Goal: Task Accomplishment & Management: Manage account settings

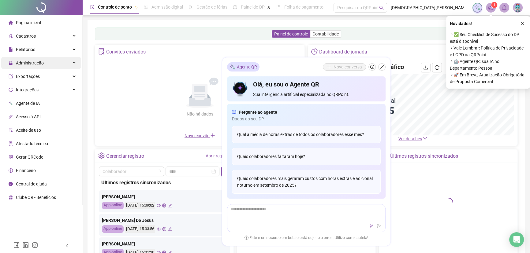
click at [47, 66] on div "Administração" at bounding box center [41, 63] width 80 height 12
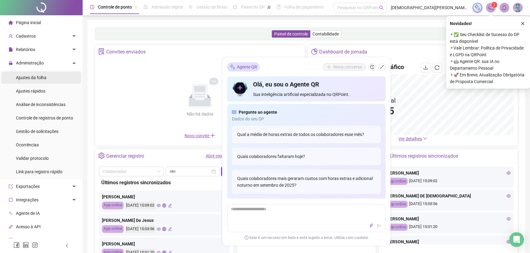
click at [37, 80] on span "Ajustes da folha" at bounding box center [31, 77] width 31 height 5
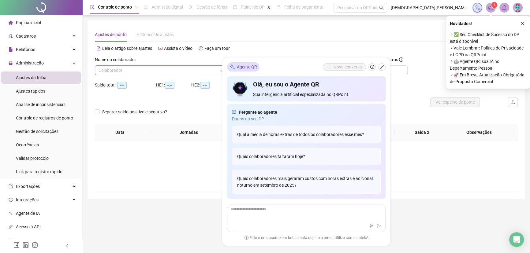
click at [157, 70] on input "search" at bounding box center [161, 70] width 125 height 9
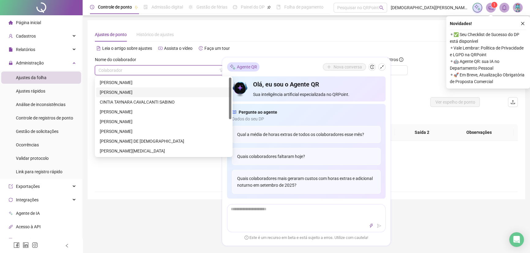
type input "**********"
click at [136, 144] on div "[PERSON_NAME] DE [DEMOGRAPHIC_DATA]" at bounding box center [164, 141] width 128 height 7
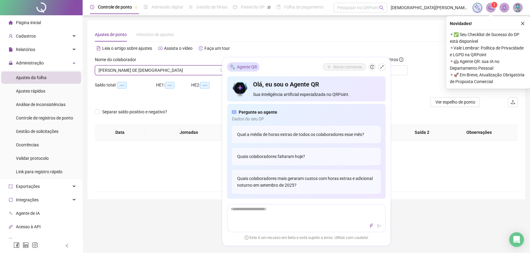
click at [399, 53] on div "Alternar para versão lite" at bounding box center [412, 52] width 212 height 10
click at [337, 45] on div "Alternar para versão lite" at bounding box center [412, 48] width 212 height 10
click at [382, 67] on icon "shrink" at bounding box center [382, 67] width 4 height 4
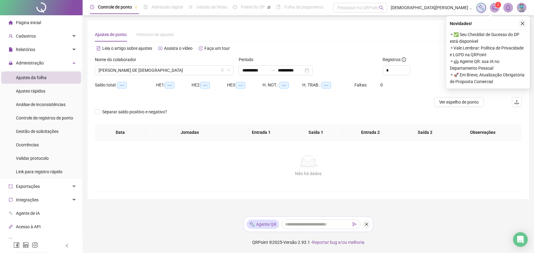
drag, startPoint x: 525, startPoint y: 23, endPoint x: 350, endPoint y: 57, distance: 178.4
click at [525, 23] on button "button" at bounding box center [522, 23] width 7 height 7
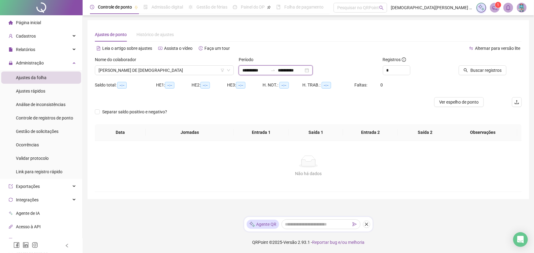
click at [245, 69] on input "**********" at bounding box center [255, 70] width 26 height 7
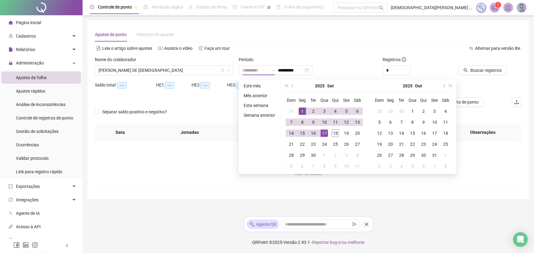
click at [301, 112] on div "1" at bounding box center [302, 111] width 7 height 7
type input "**********"
click at [324, 132] on div "17" at bounding box center [324, 133] width 7 height 7
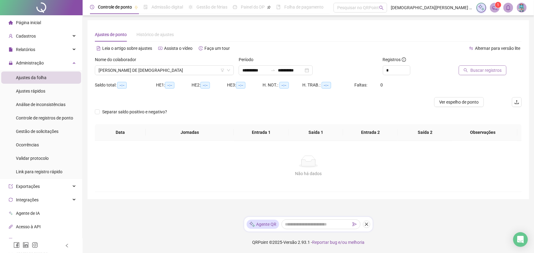
click at [491, 75] on button "Buscar registros" at bounding box center [483, 71] width 48 height 10
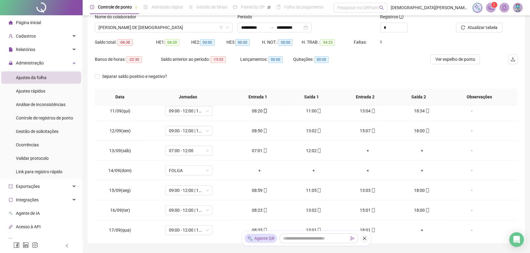
scroll to position [207, 0]
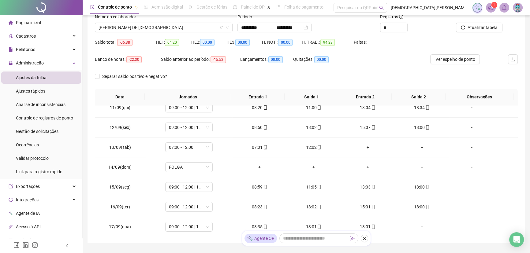
click at [34, 24] on span "Página inicial" at bounding box center [28, 22] width 25 height 5
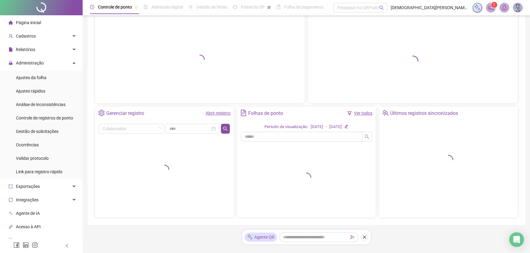
click at [41, 11] on div at bounding box center [41, 7] width 83 height 15
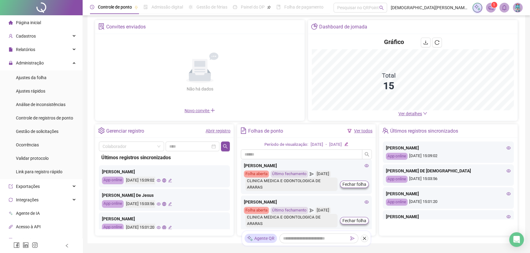
scroll to position [15, 0]
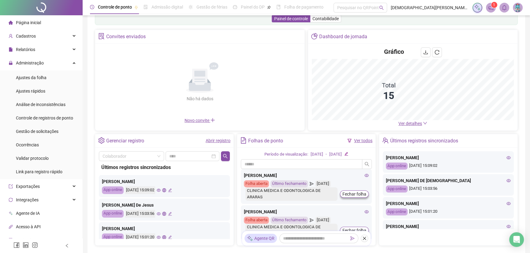
drag, startPoint x: 117, startPoint y: 117, endPoint x: 117, endPoint y: 142, distance: 25.4
click at [105, 122] on div "Novo convite" at bounding box center [200, 120] width 202 height 7
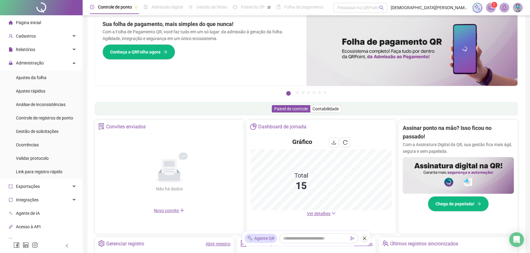
click at [117, 140] on div "Não há dados Não há dados" at bounding box center [169, 173] width 141 height 70
click at [41, 75] on span "Ajustes da folha" at bounding box center [31, 77] width 31 height 5
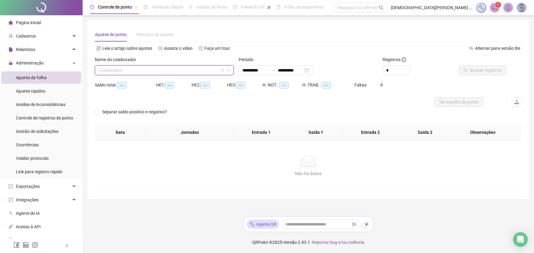
click at [121, 71] on input "search" at bounding box center [162, 70] width 126 height 9
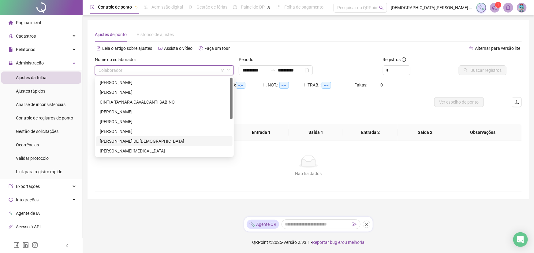
click at [126, 140] on div "[PERSON_NAME] DE [DEMOGRAPHIC_DATA]" at bounding box center [164, 141] width 129 height 7
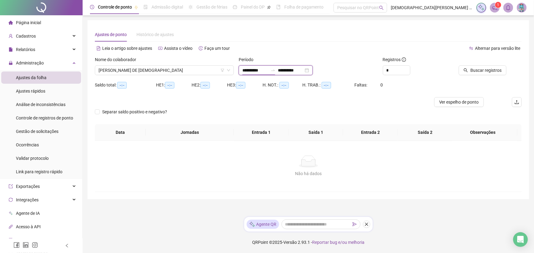
click at [244, 71] on input "**********" at bounding box center [255, 70] width 26 height 7
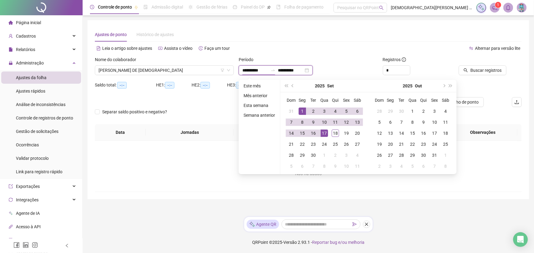
type input "**********"
click at [301, 114] on div "1" at bounding box center [302, 111] width 7 height 7
type input "**********"
click at [324, 133] on div "17" at bounding box center [324, 133] width 7 height 7
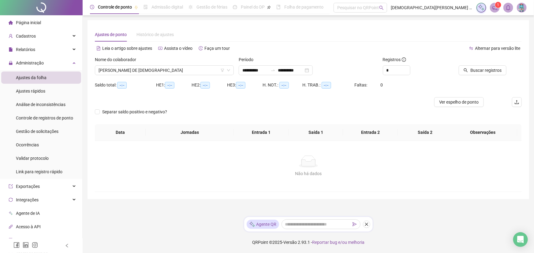
click at [490, 58] on div at bounding box center [481, 60] width 52 height 9
click at [487, 73] on span "Buscar registros" at bounding box center [486, 70] width 31 height 7
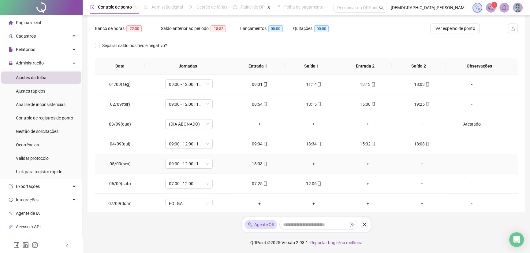
click at [263, 166] on span at bounding box center [265, 164] width 5 height 5
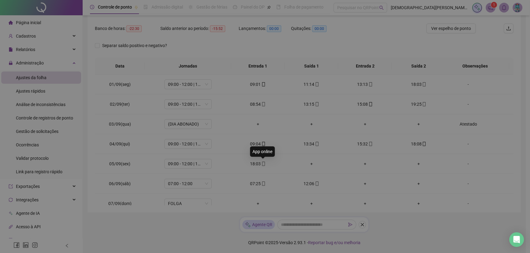
type input "**********"
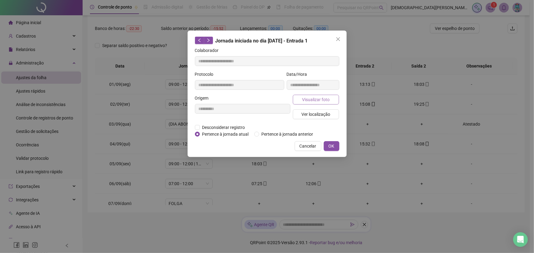
click at [331, 102] on button "Visualizar foto" at bounding box center [316, 100] width 47 height 10
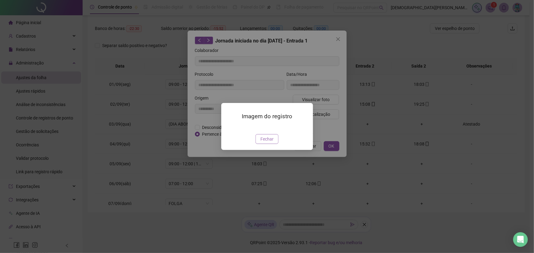
click at [263, 143] on span "Fechar" at bounding box center [267, 139] width 13 height 7
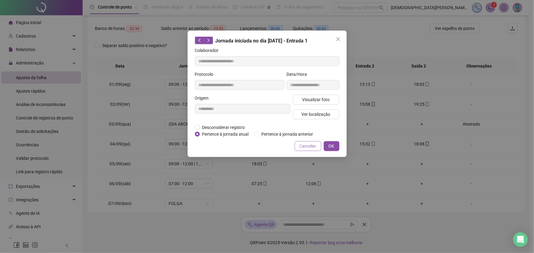
click at [307, 146] on span "Cancelar" at bounding box center [308, 146] width 17 height 7
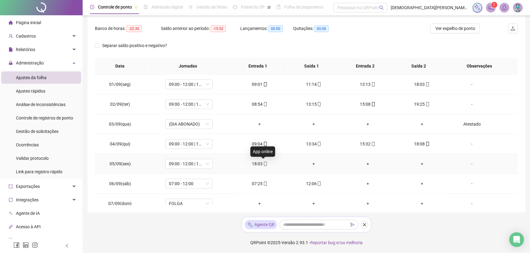
click at [263, 164] on icon "mobile" at bounding box center [265, 164] width 4 height 4
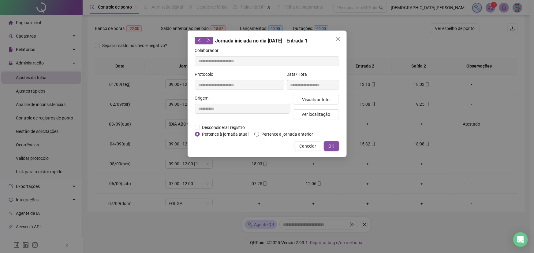
click at [266, 135] on span "Pertence à jornada anterior" at bounding box center [287, 134] width 57 height 7
click at [227, 128] on span "Desconsiderar registro" at bounding box center [224, 127] width 48 height 7
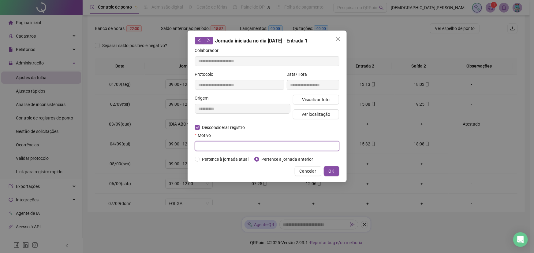
click at [294, 147] on input "text" at bounding box center [267, 146] width 145 height 10
type input "*"
click at [333, 168] on span "OK" at bounding box center [332, 171] width 6 height 7
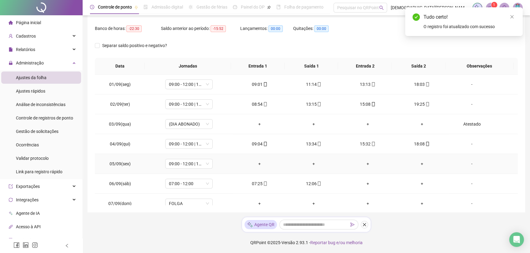
click at [260, 163] on div "+" at bounding box center [260, 164] width 44 height 7
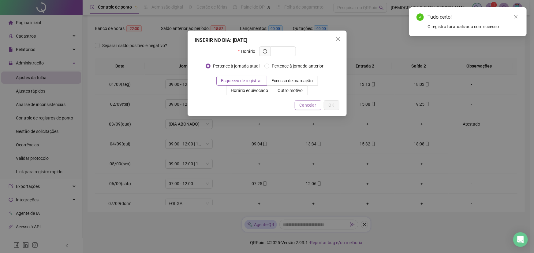
click at [309, 104] on span "Cancelar" at bounding box center [308, 105] width 17 height 7
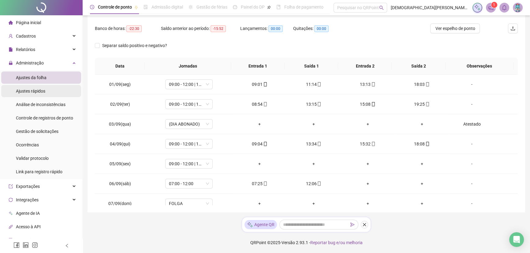
click at [29, 93] on span "Ajustes rápidos" at bounding box center [30, 91] width 29 height 5
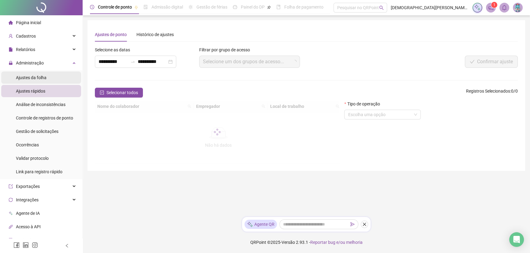
click at [32, 80] on span "Ajustes da folha" at bounding box center [31, 77] width 31 height 5
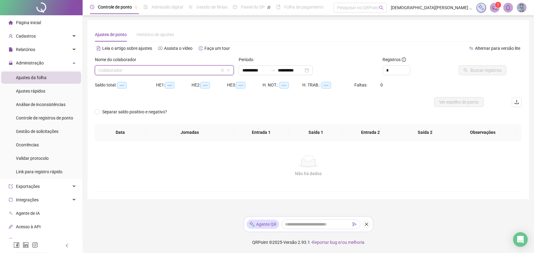
click at [107, 74] on input "search" at bounding box center [162, 70] width 126 height 9
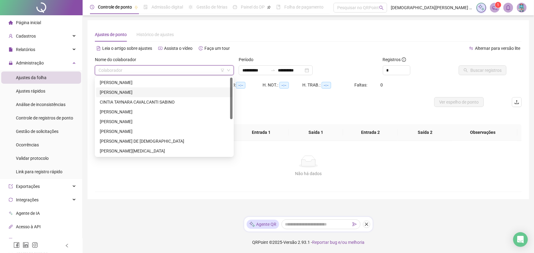
type input "**********"
click at [129, 140] on div "[PERSON_NAME] DE [DEMOGRAPHIC_DATA]" at bounding box center [164, 141] width 129 height 7
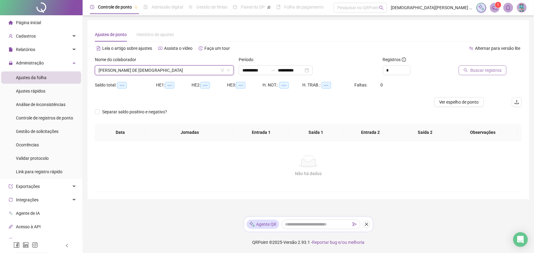
click at [494, 72] on span "Buscar registros" at bounding box center [486, 70] width 31 height 7
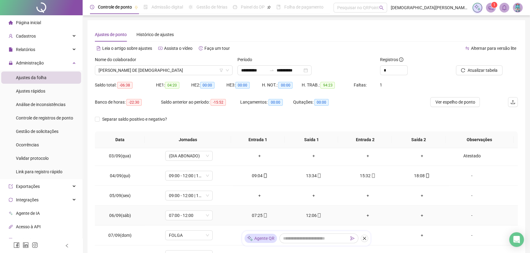
scroll to position [55, 0]
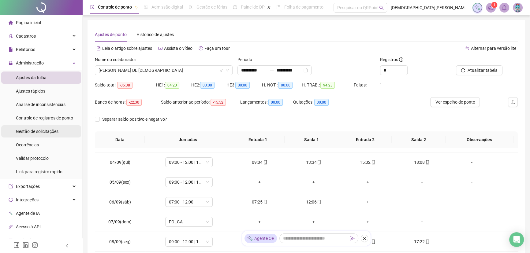
click at [37, 135] on div "Gestão de solicitações" at bounding box center [37, 132] width 43 height 12
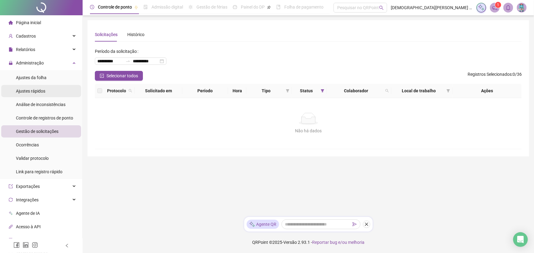
click at [48, 89] on li "Ajustes rápidos" at bounding box center [41, 91] width 80 height 12
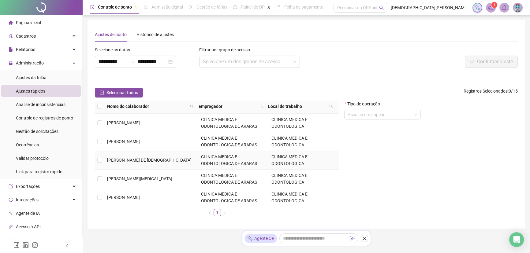
scroll to position [83, 0]
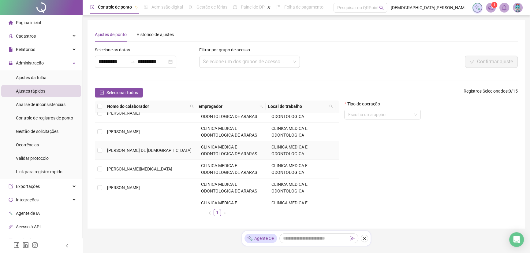
click at [142, 146] on td "[PERSON_NAME] DE [DEMOGRAPHIC_DATA]" at bounding box center [152, 150] width 94 height 19
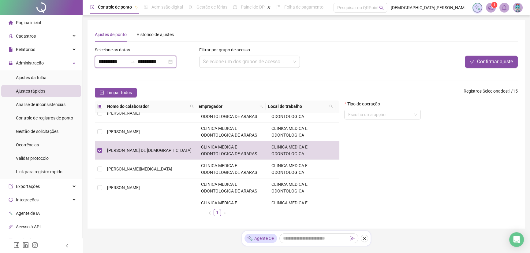
click at [110, 58] on input "**********" at bounding box center [113, 61] width 29 height 7
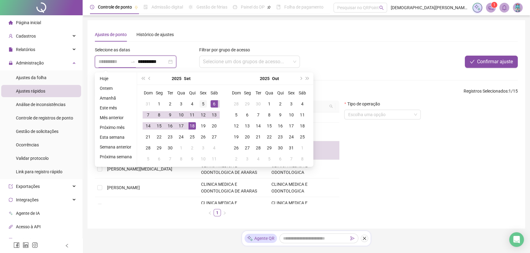
type input "**********"
click at [202, 103] on div "5" at bounding box center [203, 103] width 7 height 7
type input "**********"
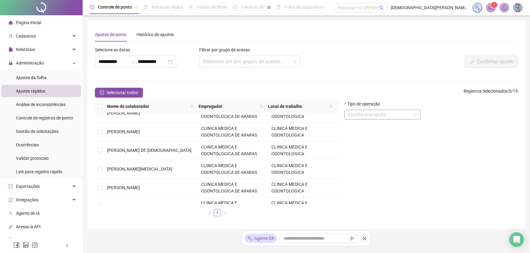
click at [388, 117] on input "search" at bounding box center [380, 114] width 64 height 9
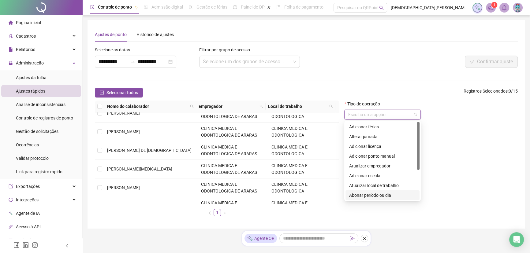
click at [380, 196] on div "Abonar período ou dia" at bounding box center [382, 195] width 67 height 7
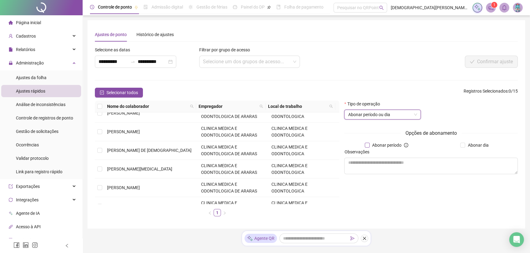
click at [386, 148] on span "Abonar período" at bounding box center [387, 145] width 34 height 7
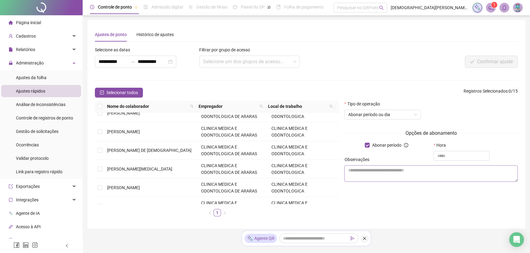
type input "*"
drag, startPoint x: 443, startPoint y: 154, endPoint x: 420, endPoint y: 152, distance: 23.0
click at [420, 152] on div "Abonar período Hora *" at bounding box center [431, 149] width 178 height 14
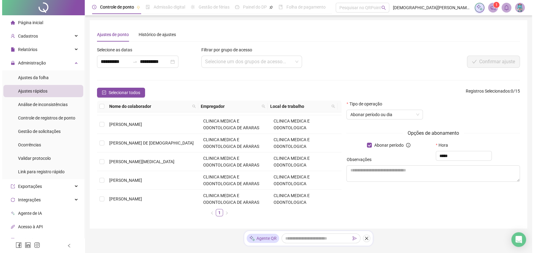
scroll to position [111, 0]
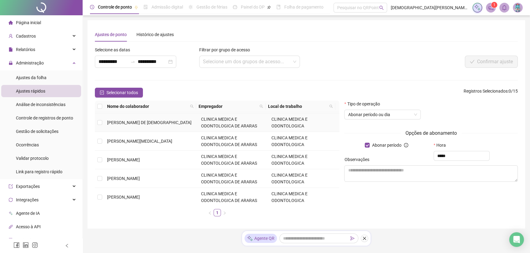
type input "*****"
click at [137, 123] on span "[PERSON_NAME] DE [DEMOGRAPHIC_DATA]" at bounding box center [149, 122] width 84 height 5
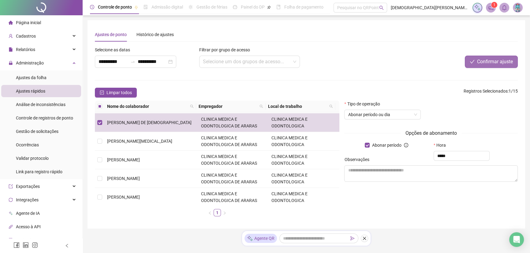
click at [491, 65] on span "Confirmar ajuste" at bounding box center [495, 61] width 36 height 7
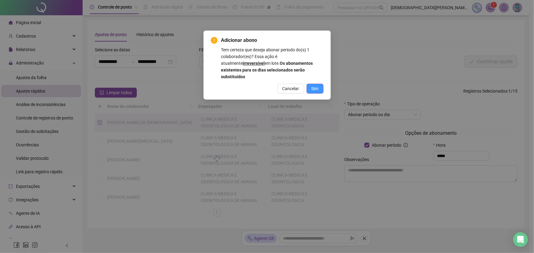
click at [318, 85] on button "Sim" at bounding box center [315, 89] width 17 height 10
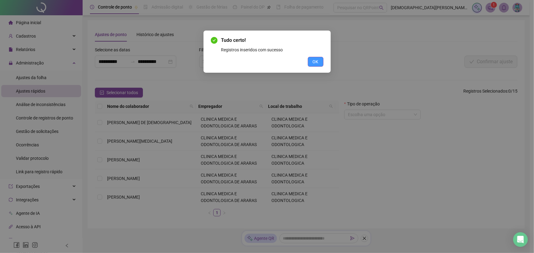
drag, startPoint x: 304, startPoint y: 60, endPoint x: 315, endPoint y: 61, distance: 11.4
click at [304, 60] on div "OK" at bounding box center [267, 62] width 113 height 10
click at [315, 61] on span "OK" at bounding box center [316, 61] width 6 height 7
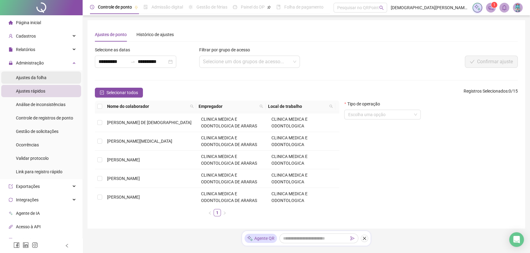
click at [50, 74] on li "Ajustes da folha" at bounding box center [41, 78] width 80 height 12
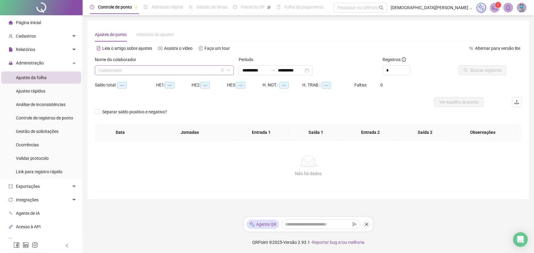
type input "**********"
click at [115, 68] on input "search" at bounding box center [162, 70] width 126 height 9
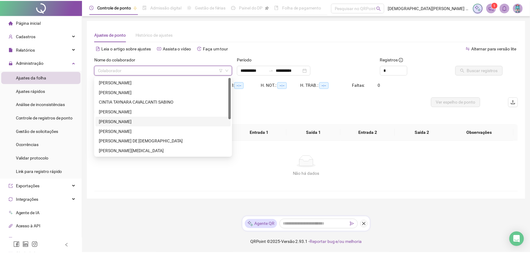
scroll to position [28, 0]
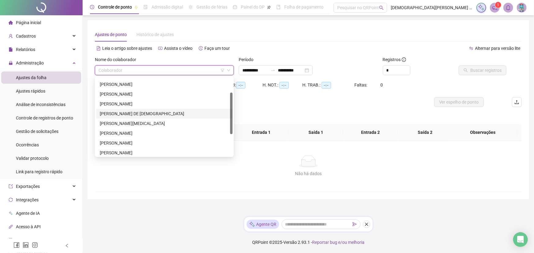
click at [123, 112] on div "[PERSON_NAME] DE [DEMOGRAPHIC_DATA]" at bounding box center [164, 114] width 129 height 7
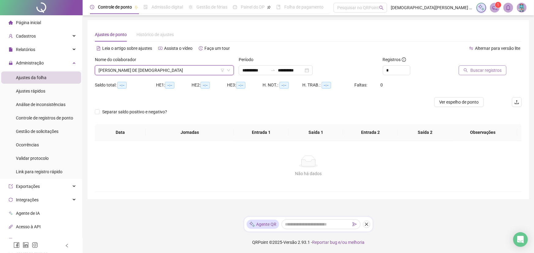
click at [505, 72] on button "Buscar registros" at bounding box center [483, 71] width 48 height 10
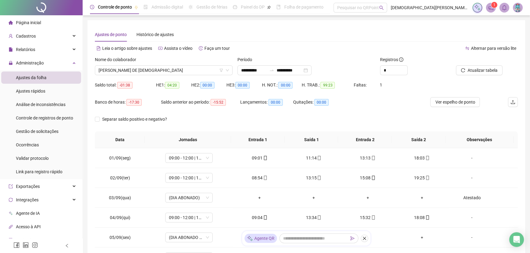
click at [224, 116] on div "Separar saldo positivo e negativo?" at bounding box center [306, 123] width 423 height 17
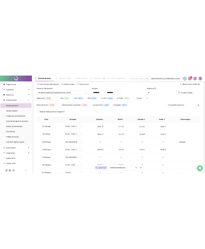
scroll to position [0, 0]
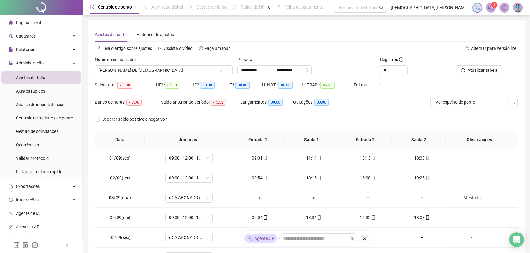
click at [14, 21] on div "Página inicial" at bounding box center [25, 23] width 32 height 12
